Goal: Transaction & Acquisition: Book appointment/travel/reservation

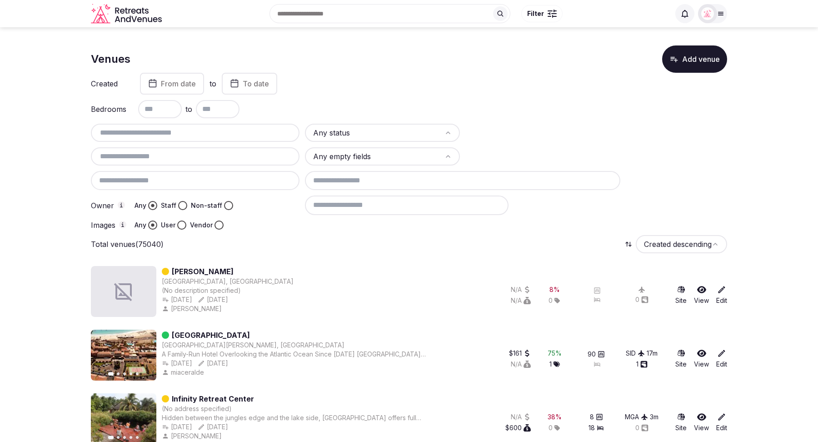
click at [307, 14] on div "Recent searches [GEOGRAPHIC_DATA], [GEOGRAPHIC_DATA] Search Popular Destination…" at bounding box center [418, 13] width 505 height 39
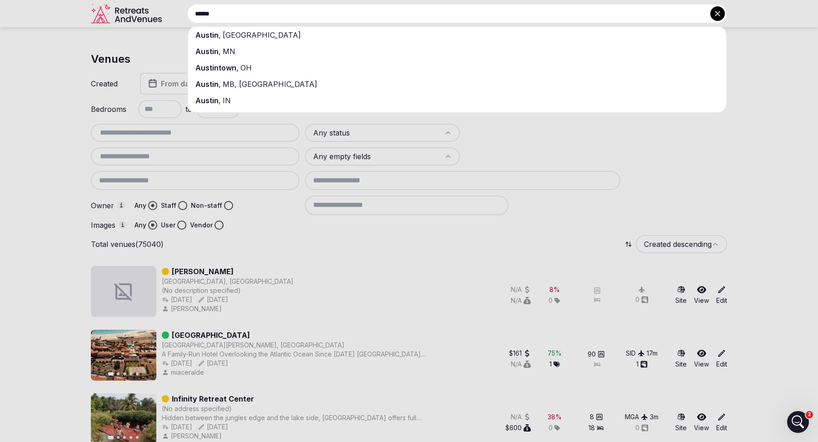
type input "******"
click at [302, 35] on div "[GEOGRAPHIC_DATA] , [GEOGRAPHIC_DATA]" at bounding box center [457, 35] width 538 height 16
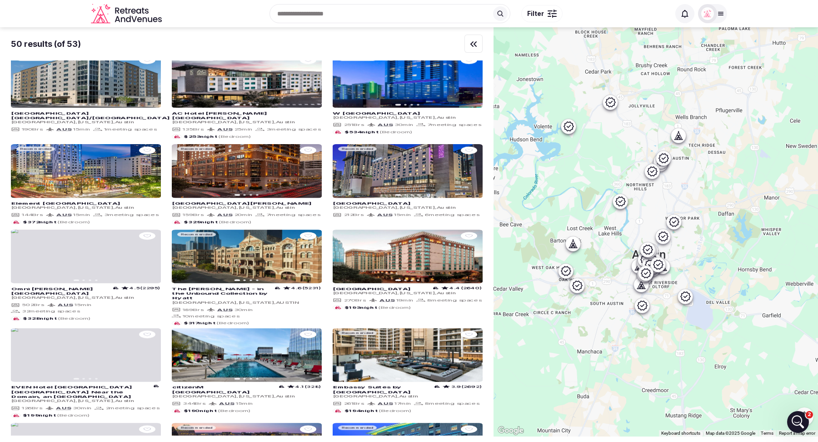
click at [548, 13] on div at bounding box center [549, 13] width 2 height 1
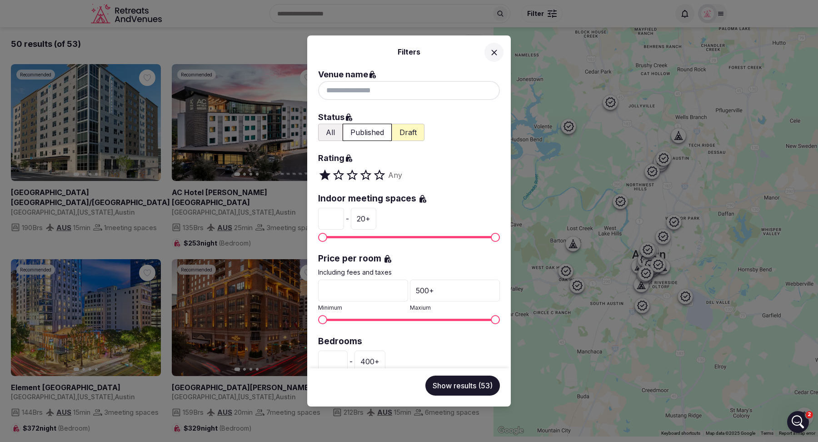
click at [332, 132] on button "All" at bounding box center [330, 132] width 25 height 17
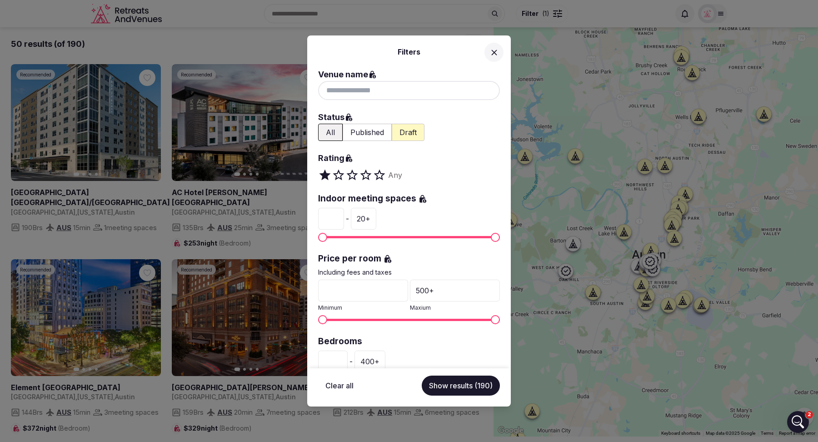
click at [456, 382] on button "Show results (190)" at bounding box center [461, 386] width 78 height 20
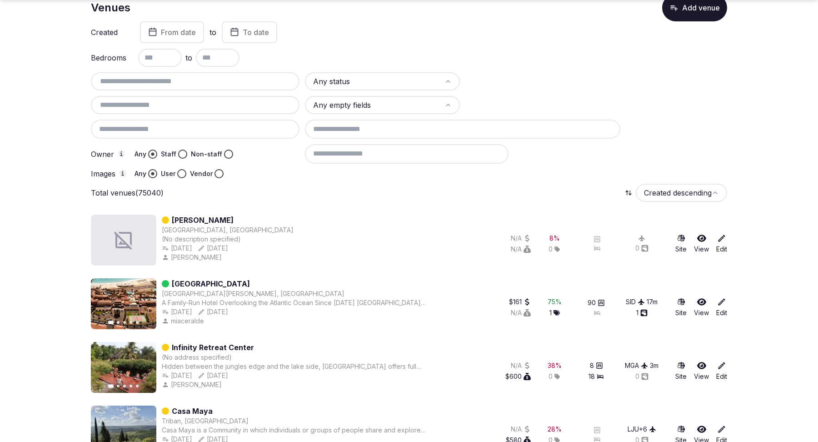
scroll to position [59, 0]
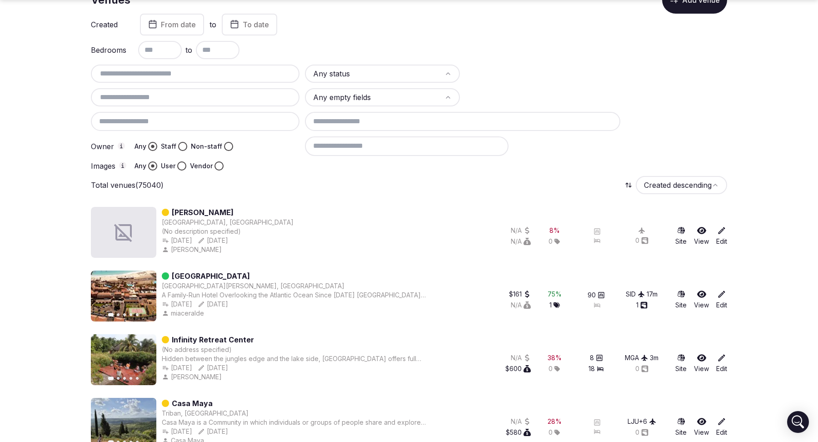
click at [724, 297] on icon at bounding box center [722, 294] width 9 height 9
